Goal: Task Accomplishment & Management: Complete application form

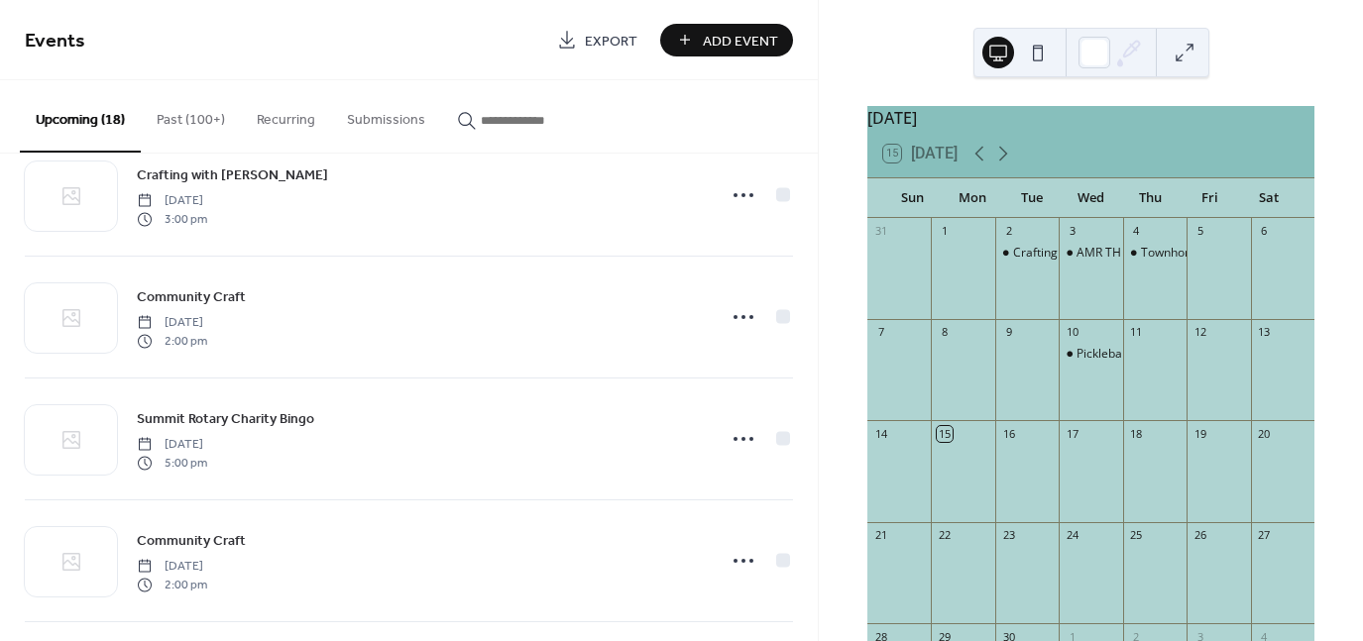
scroll to position [295, 0]
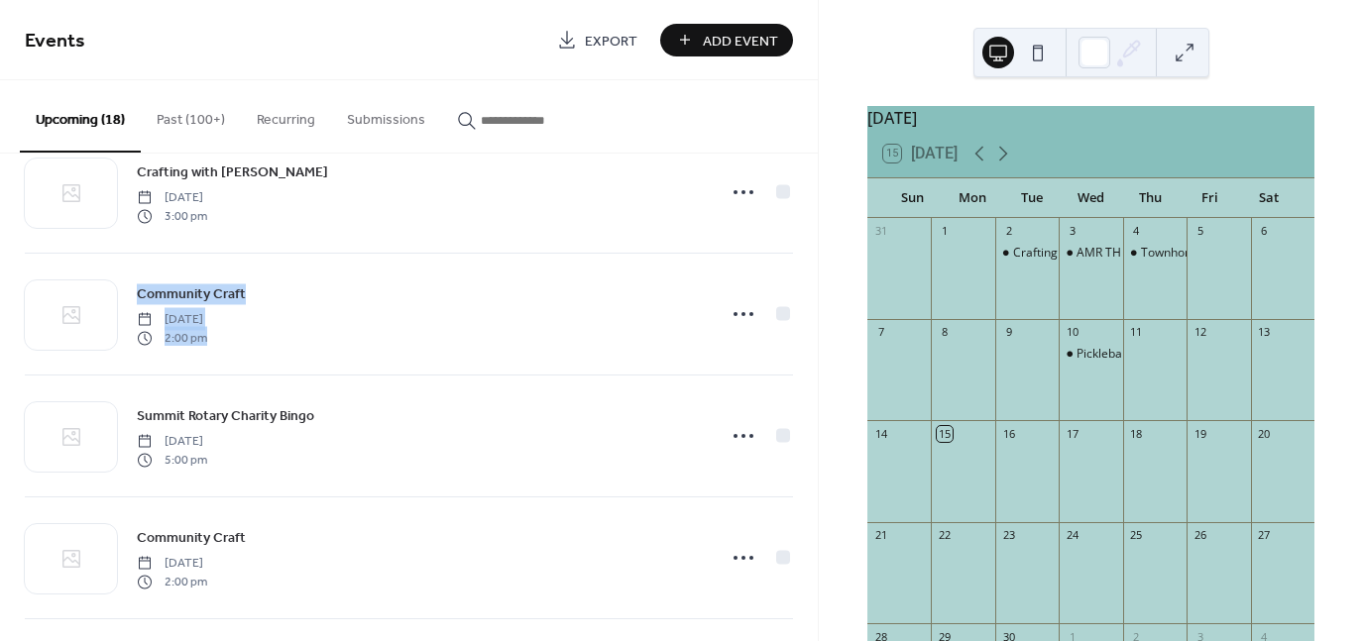
drag, startPoint x: 809, startPoint y: 240, endPoint x: 808, endPoint y: 266, distance: 25.8
click at [808, 266] on div "Broncos Nite [DATE] 6:00 pm [GEOGRAPHIC_DATA] meeting [DATE] 12:00 pm Crafting …" at bounding box center [409, 398] width 818 height 488
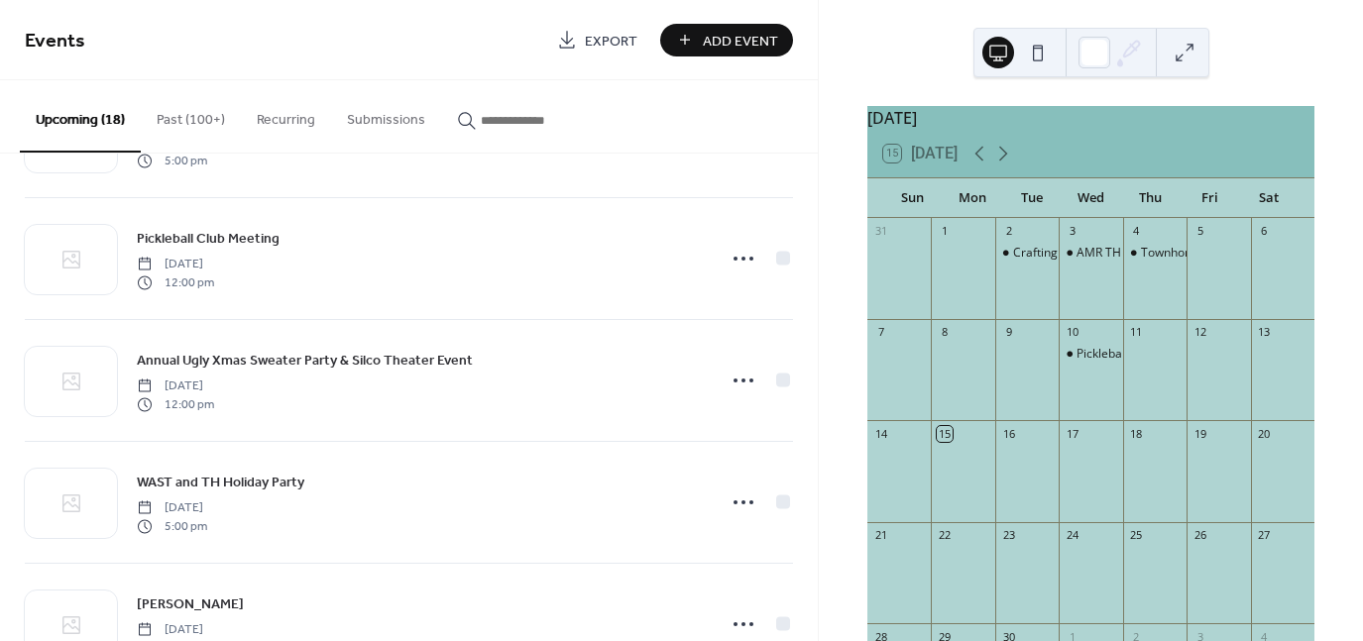
scroll to position [968, 0]
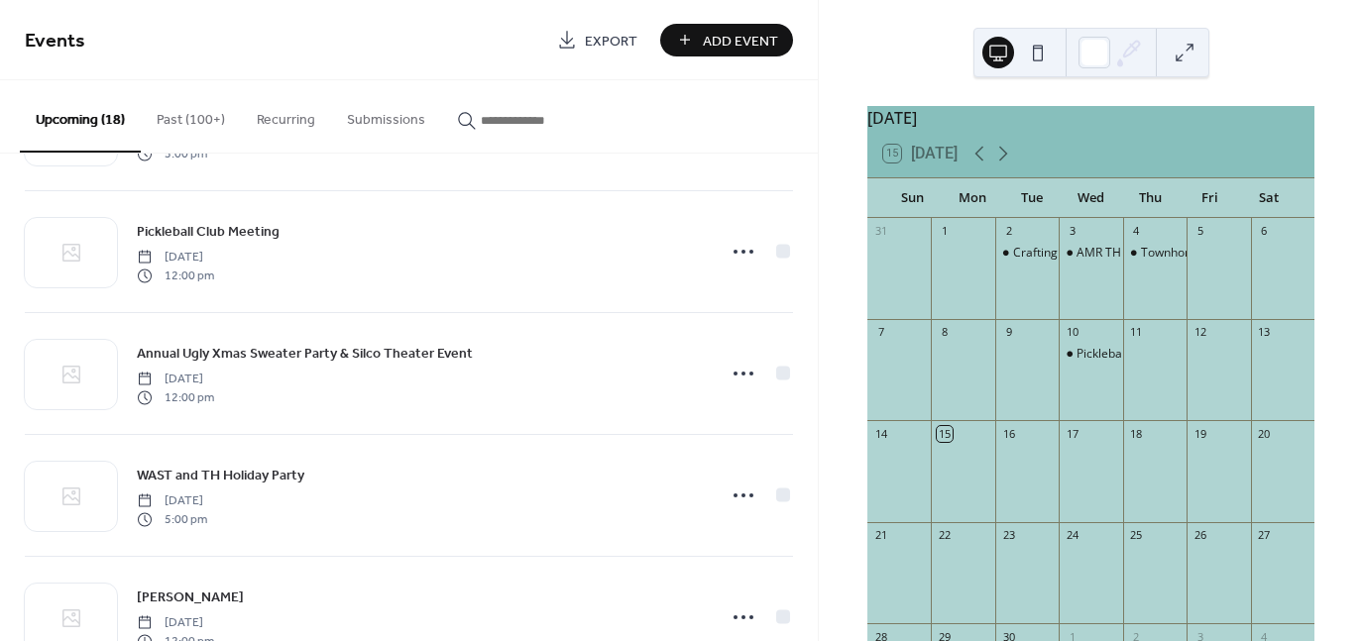
click at [728, 45] on span "Add Event" at bounding box center [740, 41] width 75 height 21
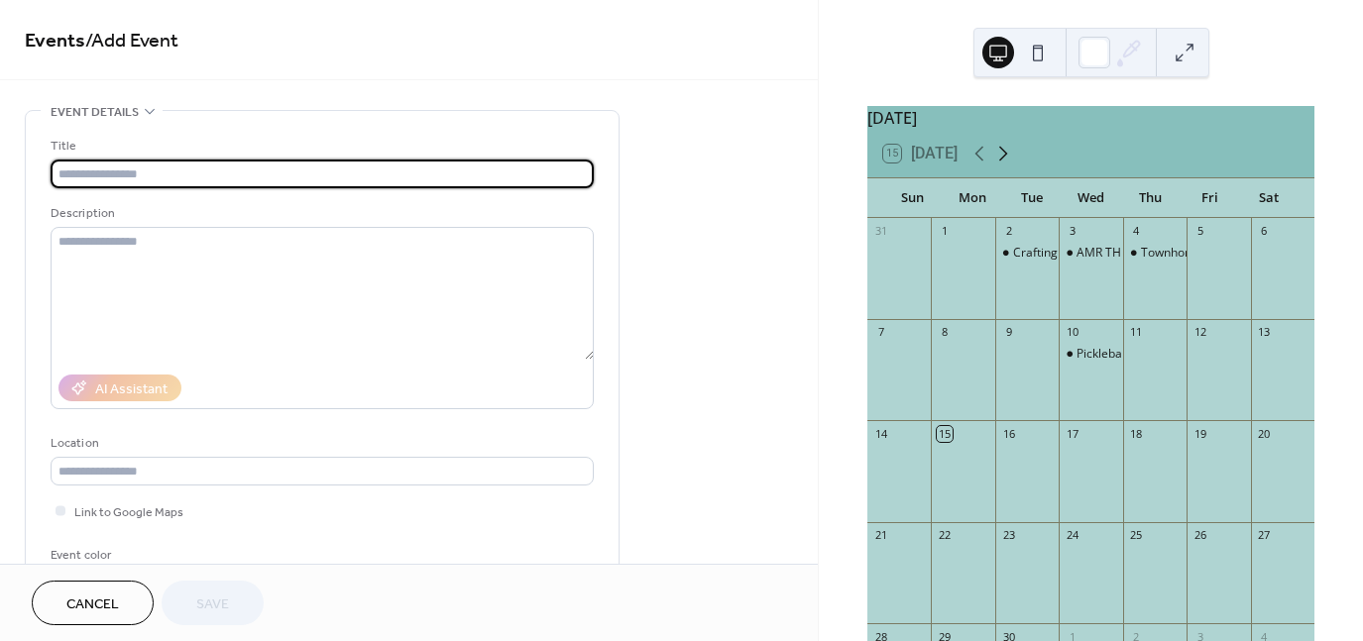
click at [1006, 159] on icon at bounding box center [1003, 154] width 24 height 24
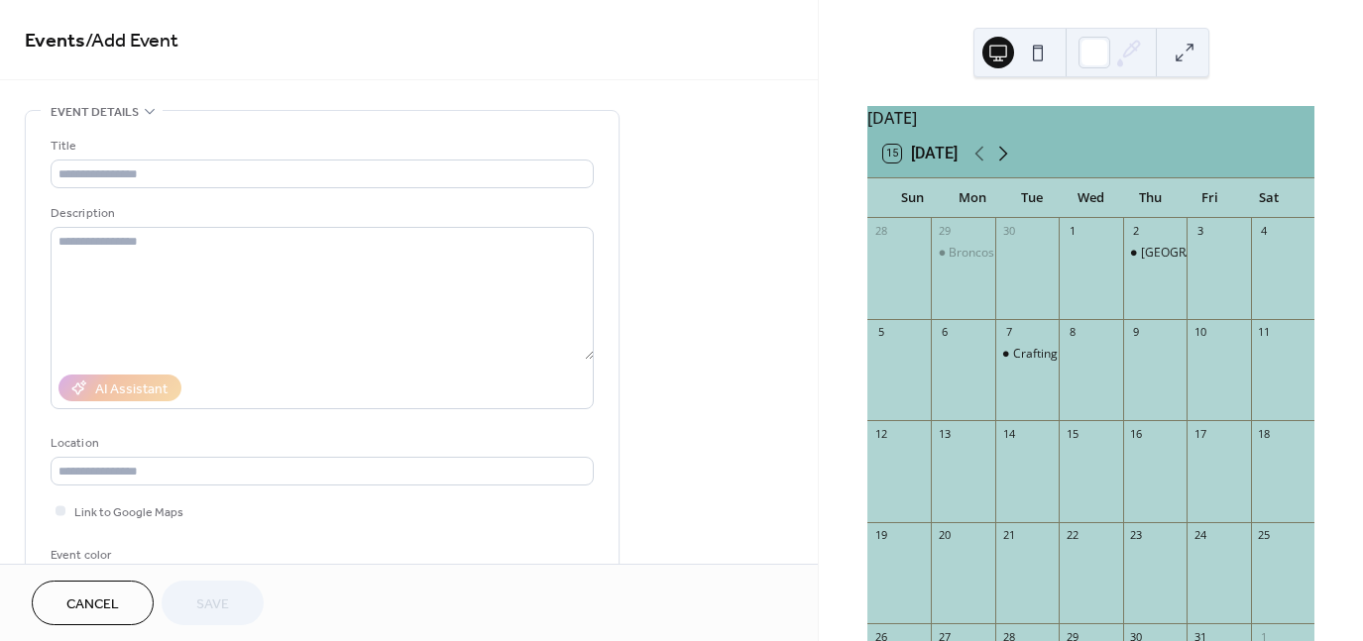
click at [1006, 159] on icon at bounding box center [1003, 154] width 24 height 24
click at [910, 363] on div "Summit Ski Touring Society (aka SSTS)" at bounding box center [990, 354] width 211 height 17
